Goal: Task Accomplishment & Management: Use online tool/utility

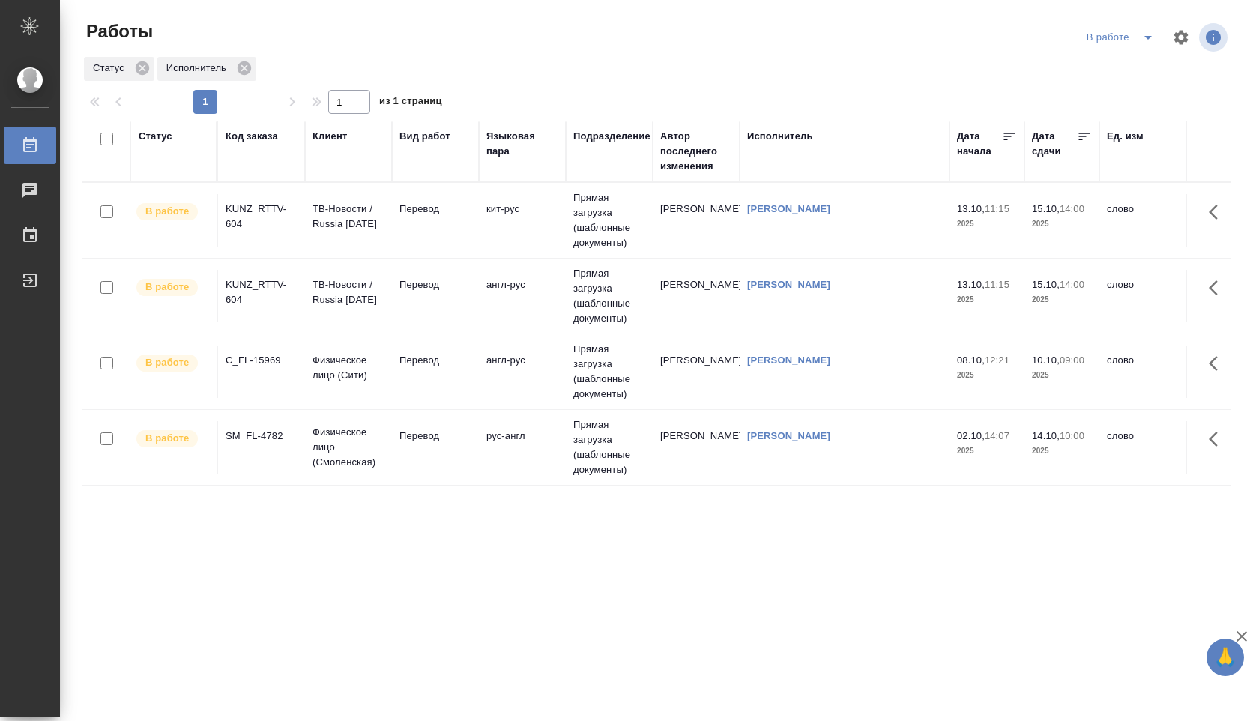
click at [526, 304] on td "англ-рус" at bounding box center [522, 296] width 87 height 52
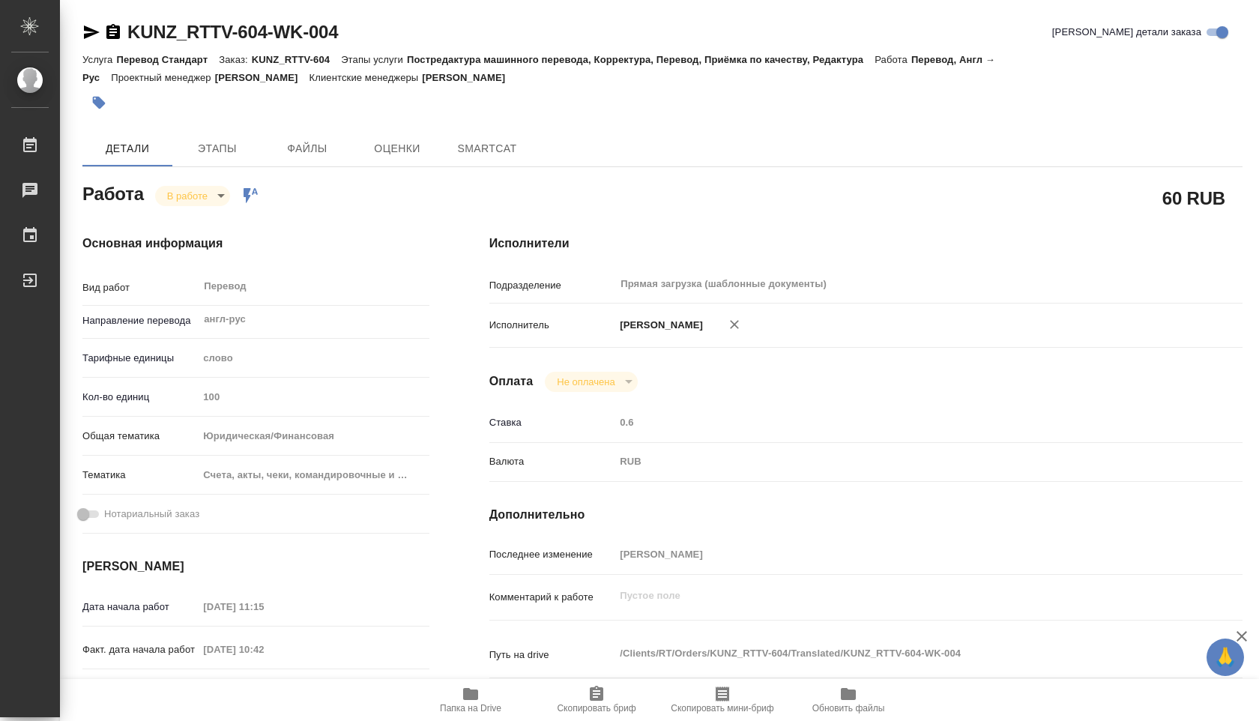
type textarea "x"
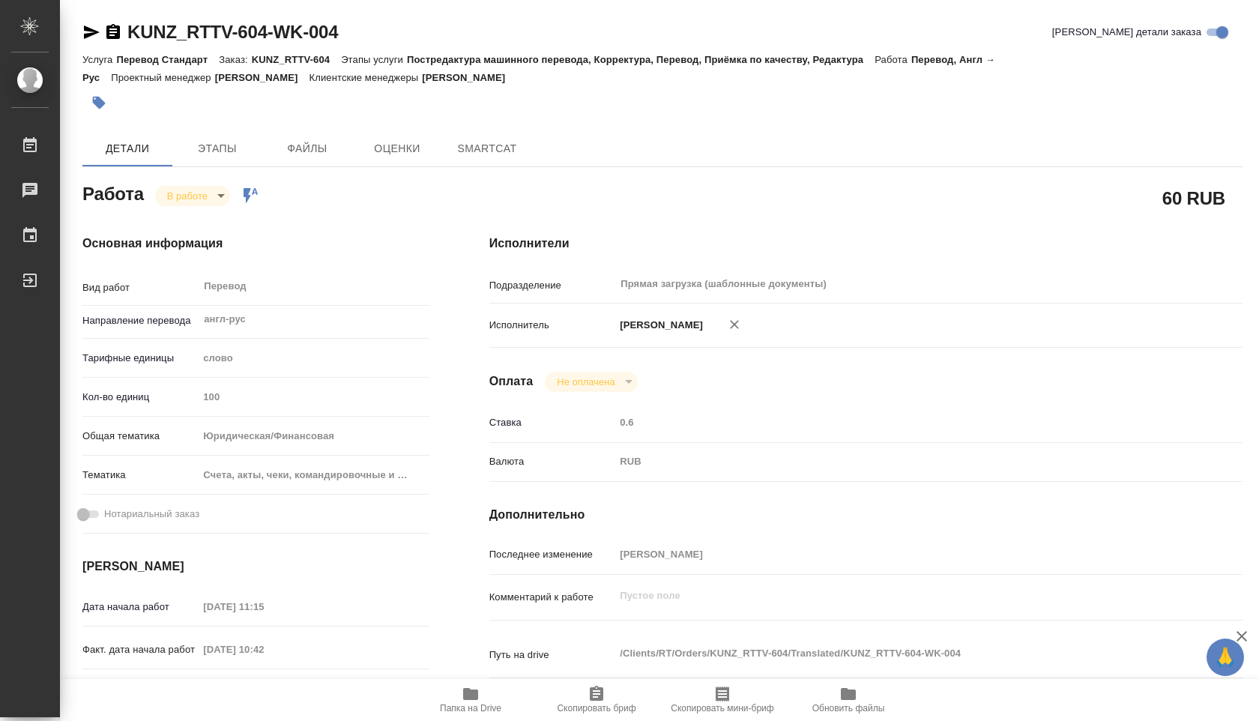
type textarea "x"
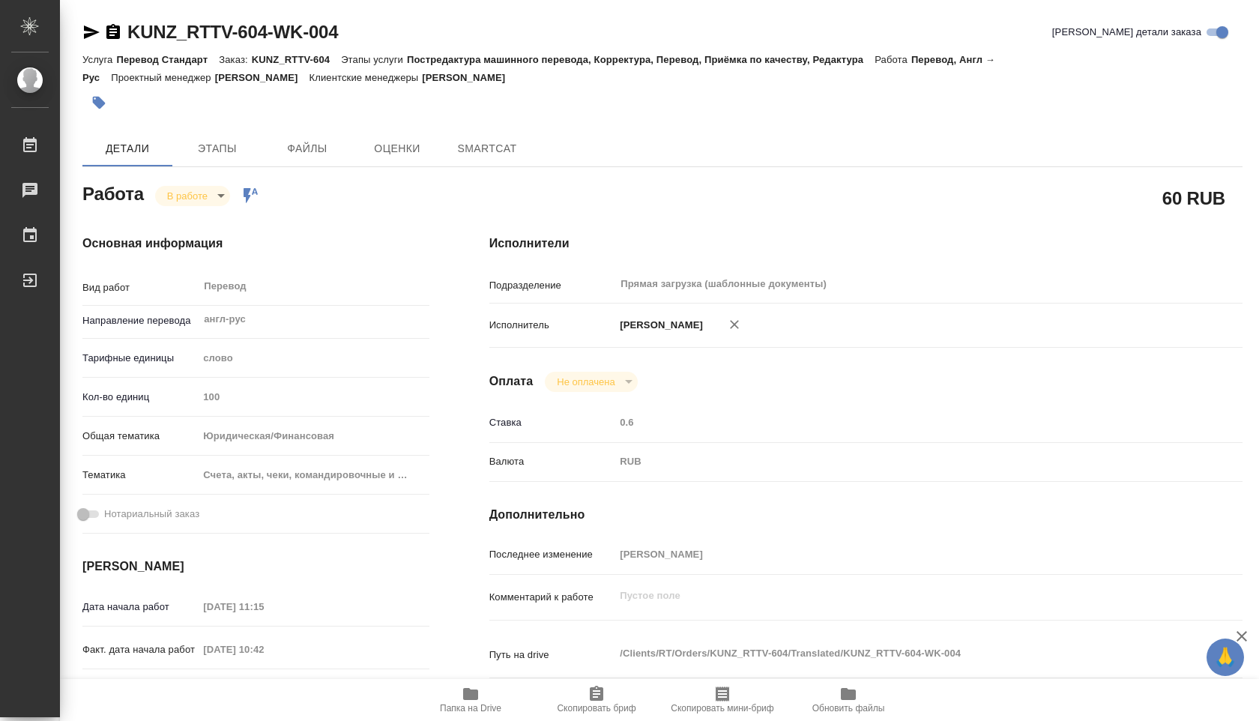
type textarea "x"
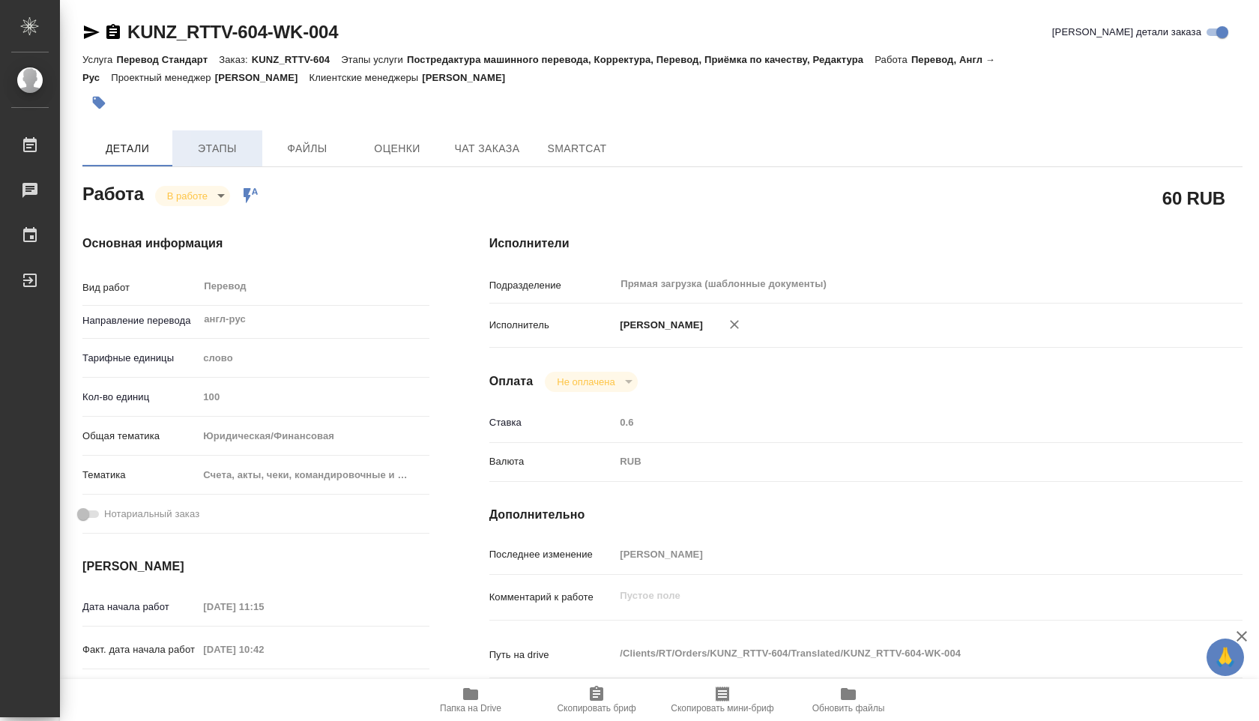
click at [222, 142] on span "Этапы" at bounding box center [217, 148] width 72 height 19
type textarea "x"
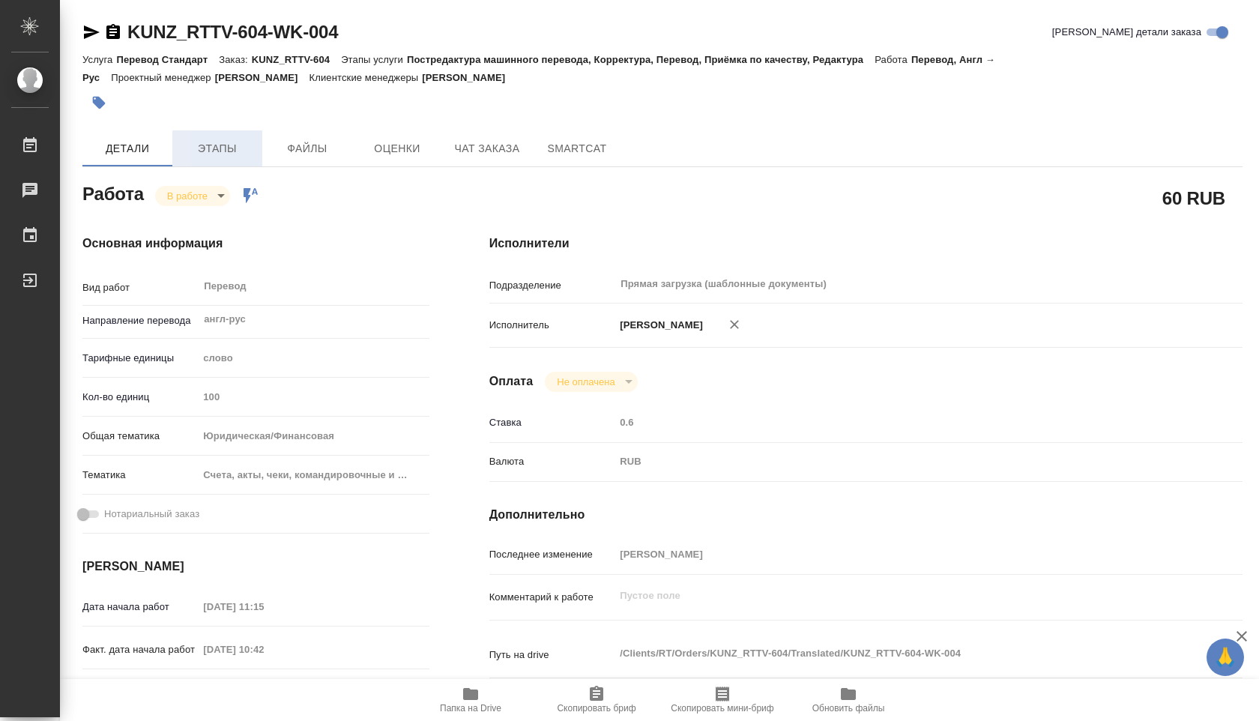
type textarea "x"
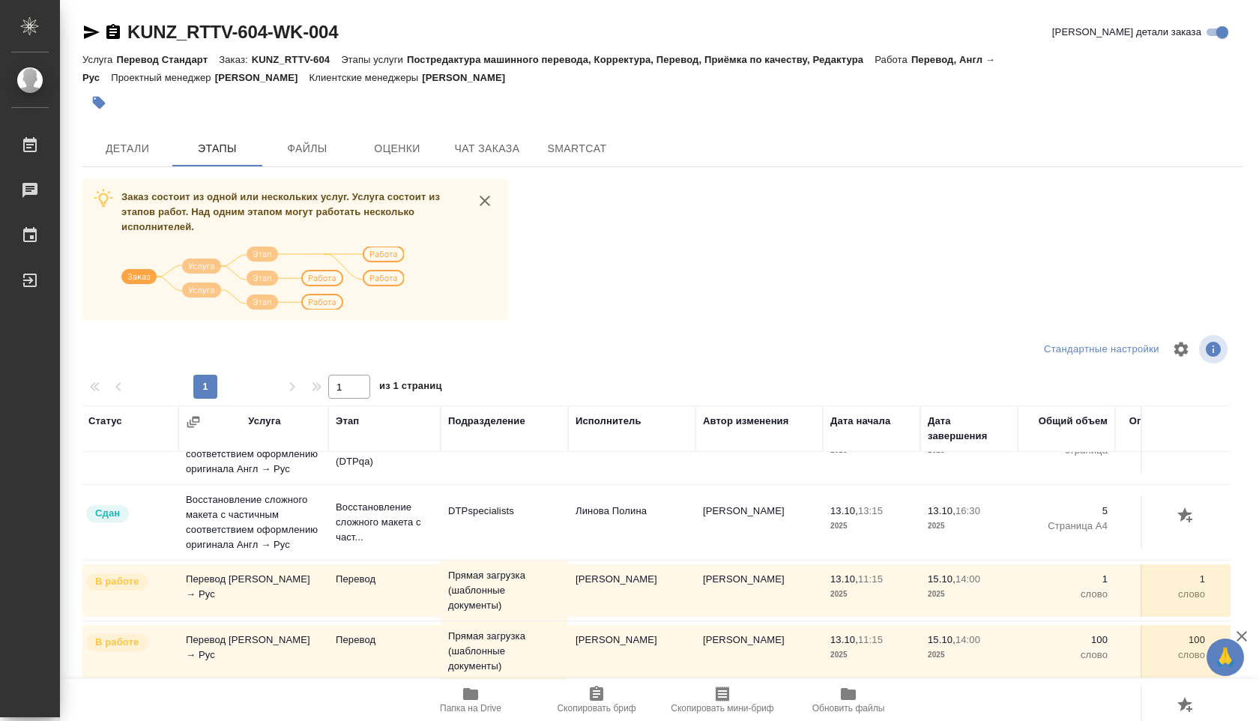
scroll to position [60, 0]
